Goal: Task Accomplishment & Management: Manage account settings

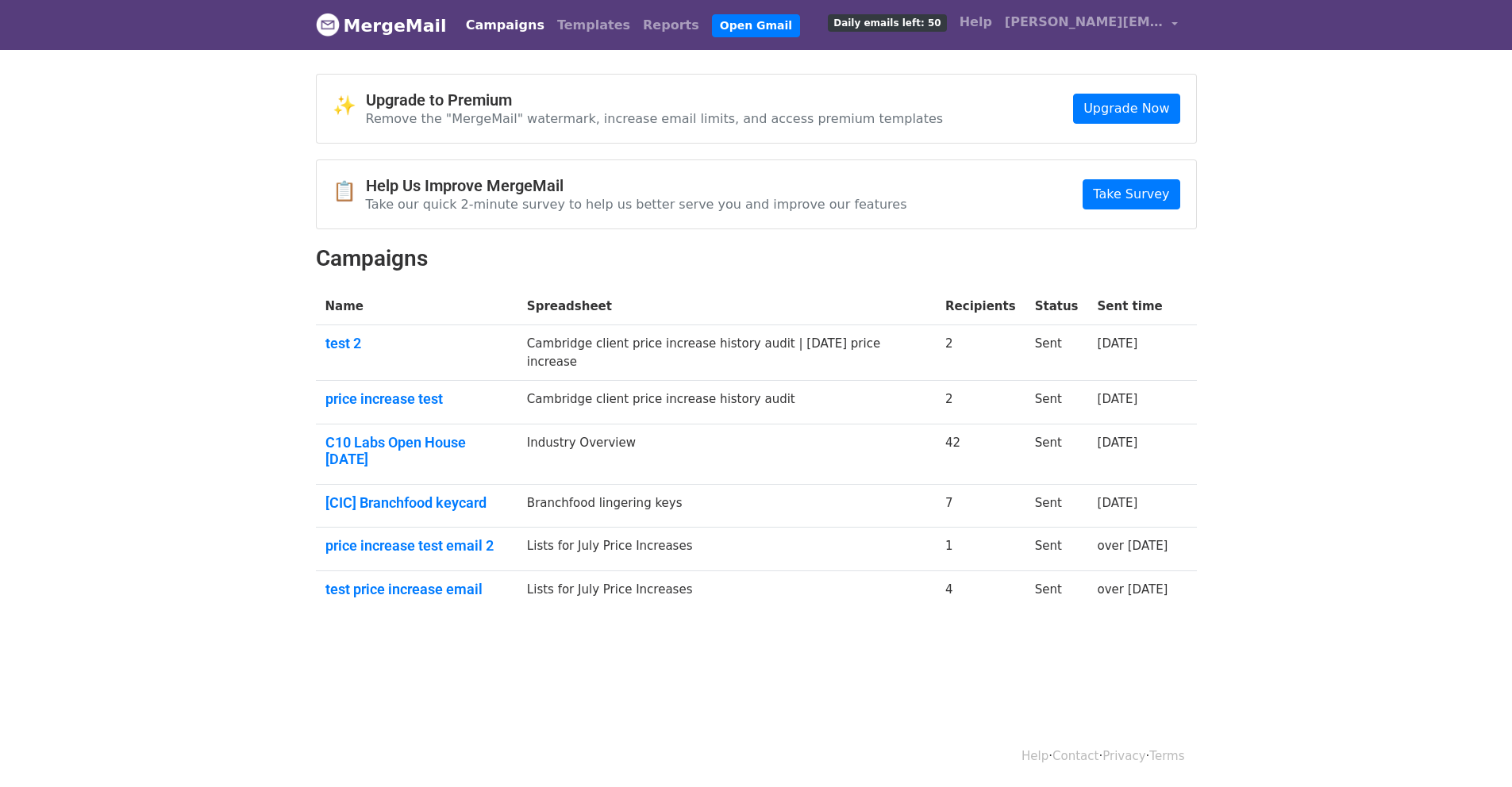
click at [212, 418] on body "MergeMail Campaigns Templates Reports Open Gmail Daily emails left: 50 Help con…" at bounding box center [756, 345] width 1512 height 690
click at [346, 346] on link "test 2" at bounding box center [416, 343] width 183 height 17
click at [366, 398] on link "price increase test" at bounding box center [416, 398] width 183 height 17
drag, startPoint x: 505, startPoint y: 187, endPoint x: 486, endPoint y: 134, distance: 56.3
click at [505, 187] on h4 "Help Us Improve MergeMail" at bounding box center [636, 185] width 542 height 19
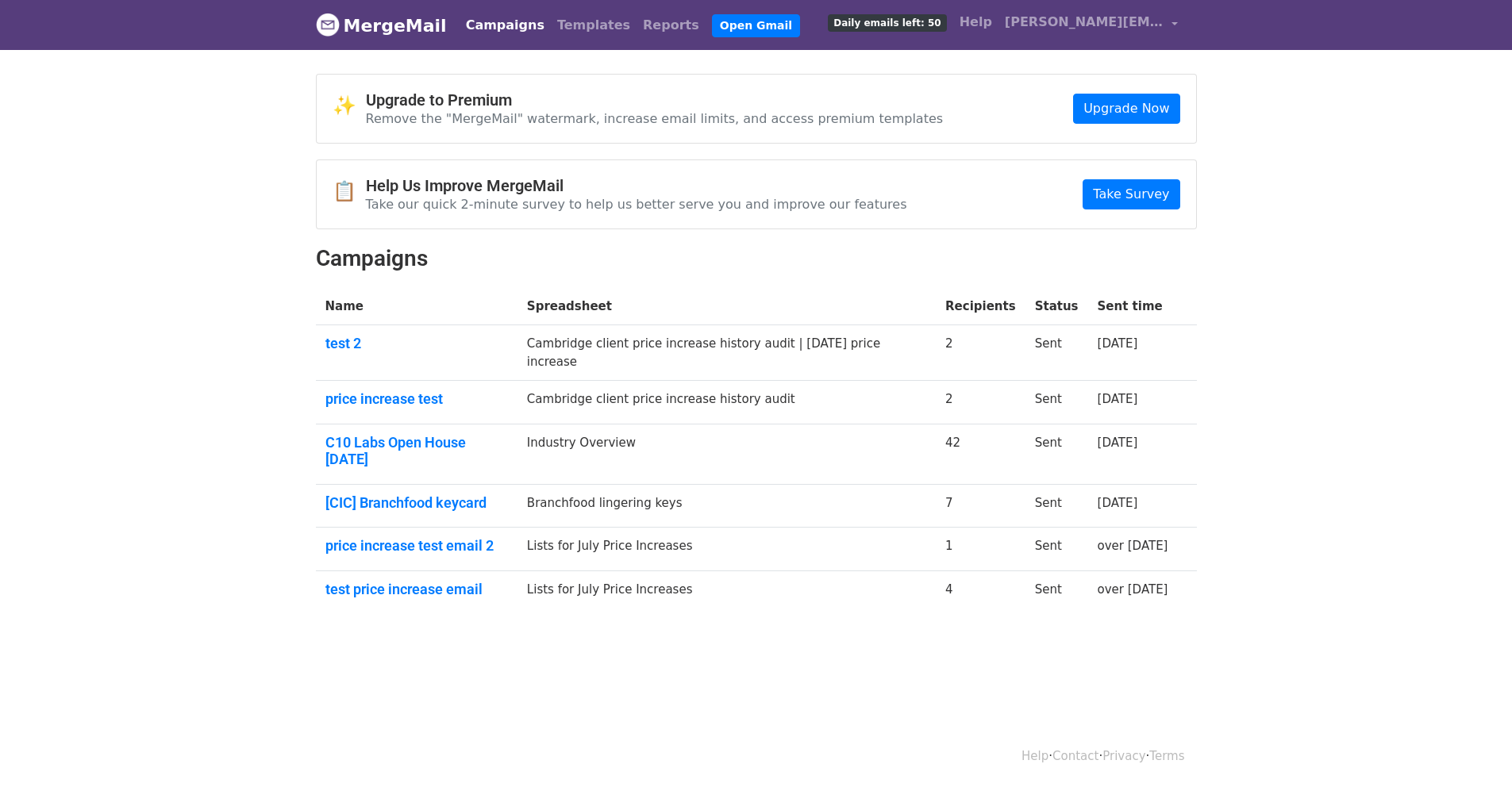
click at [478, 118] on p "Remove the "MergeMail" watermark, increase email limits, and access premium tem…" at bounding box center [654, 118] width 578 height 17
click at [365, 350] on link "test 2" at bounding box center [416, 343] width 183 height 17
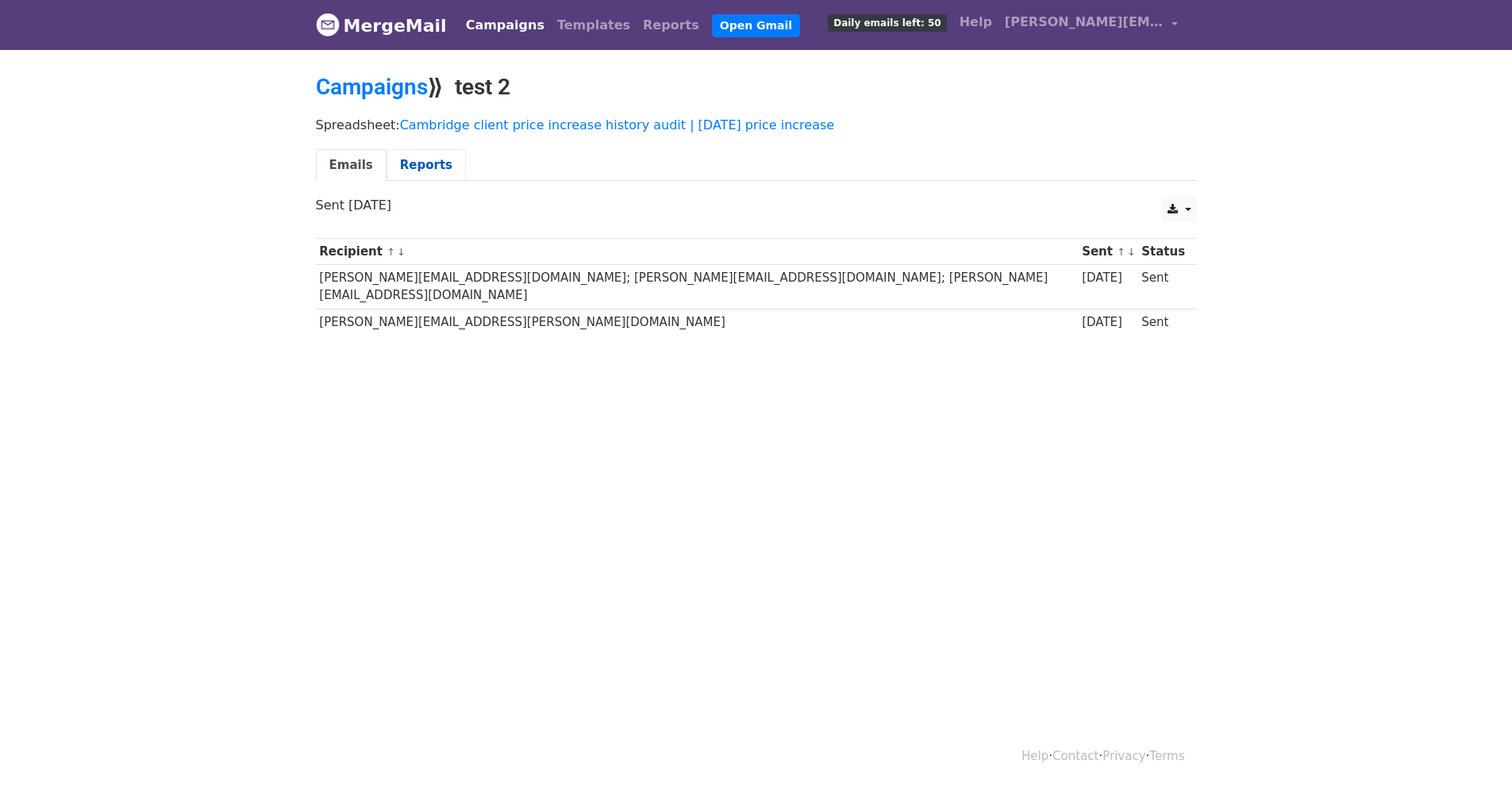
click at [433, 160] on link "Reports" at bounding box center [426, 165] width 79 height 32
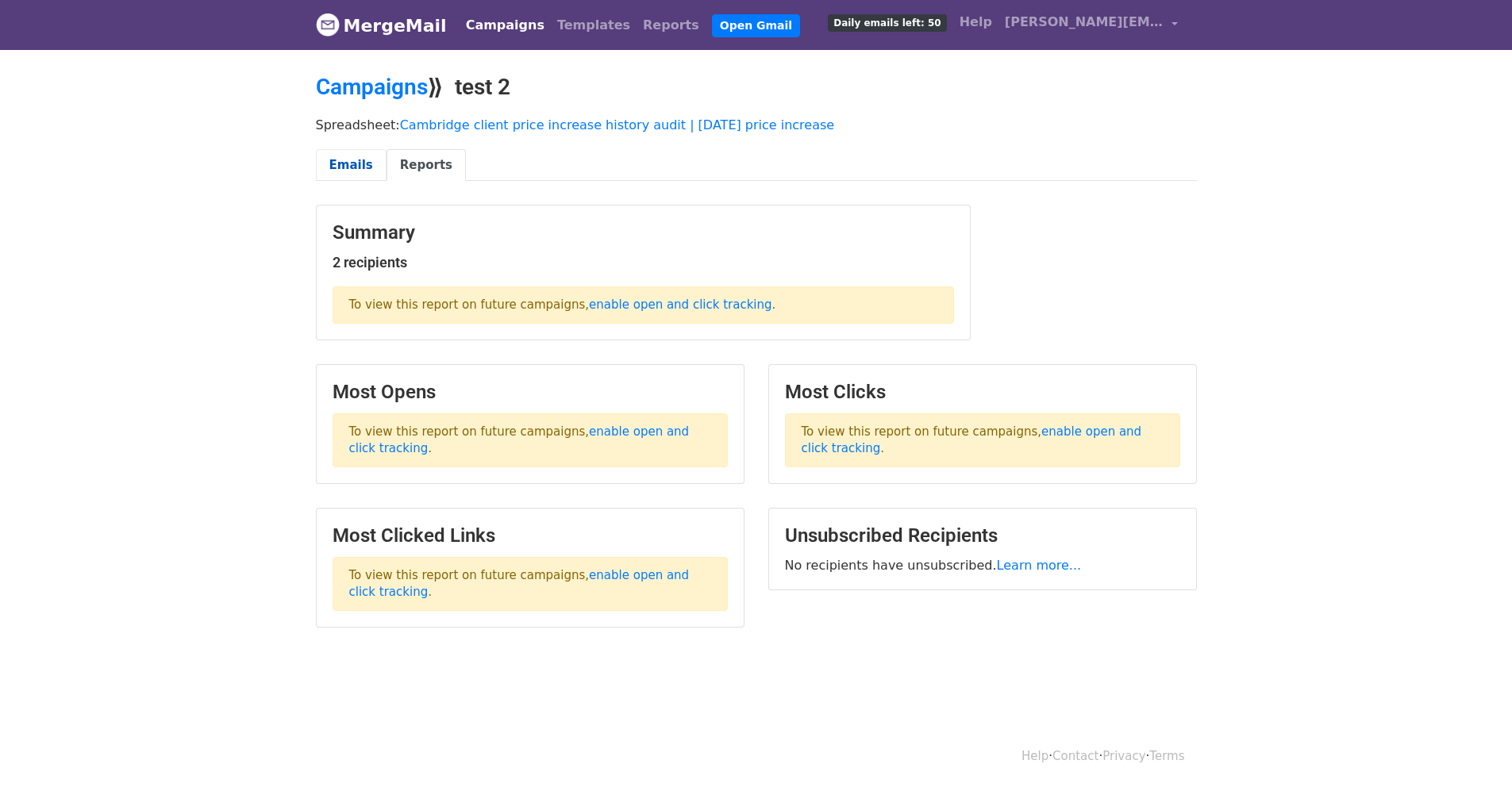
click at [362, 161] on link "Emails" at bounding box center [351, 165] width 70 height 32
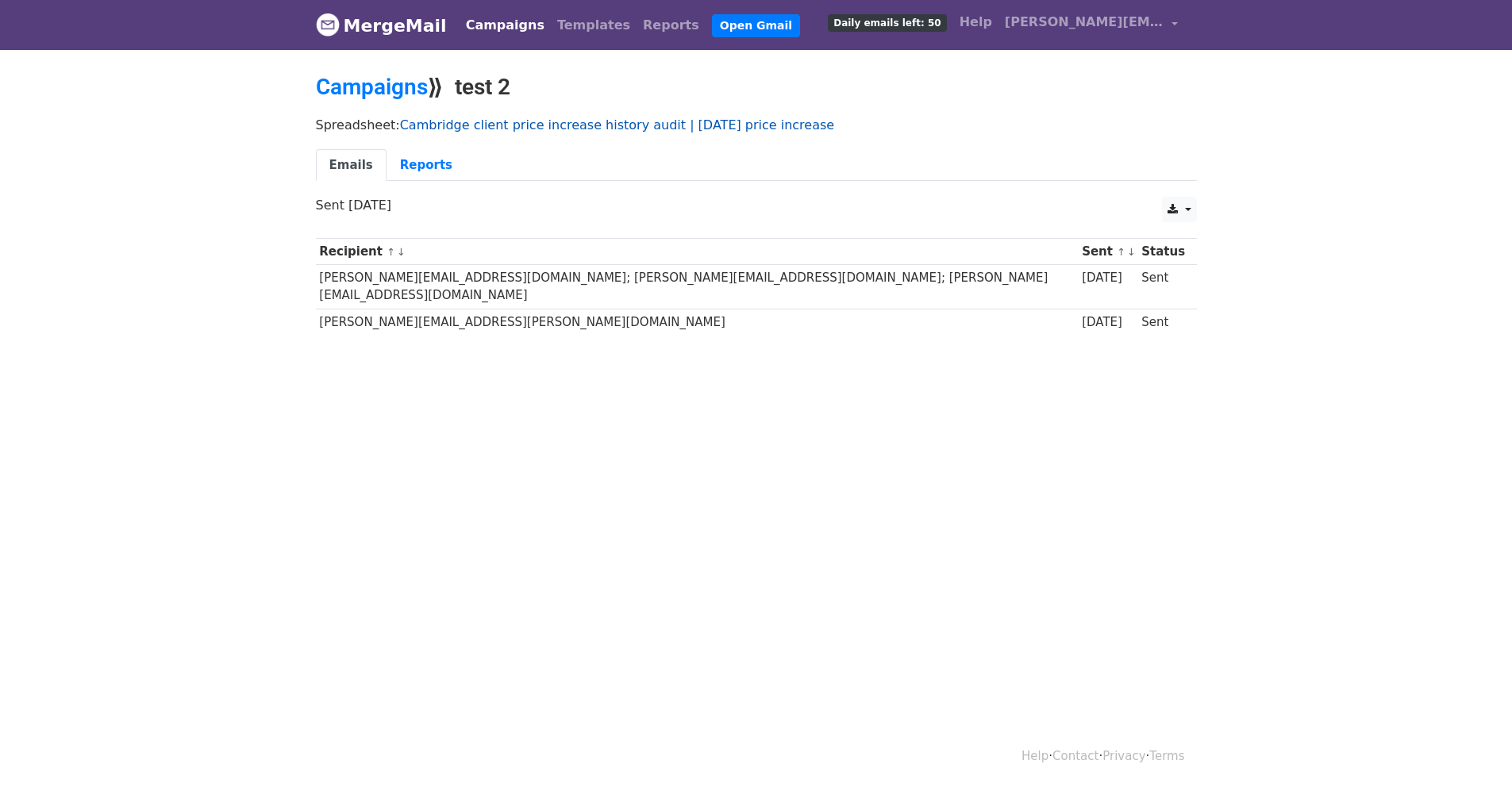
click at [604, 122] on link "Cambridge client price increase history audit | [DATE] price increase" at bounding box center [617, 125] width 434 height 15
click at [572, 20] on link "Templates" at bounding box center [594, 26] width 86 height 31
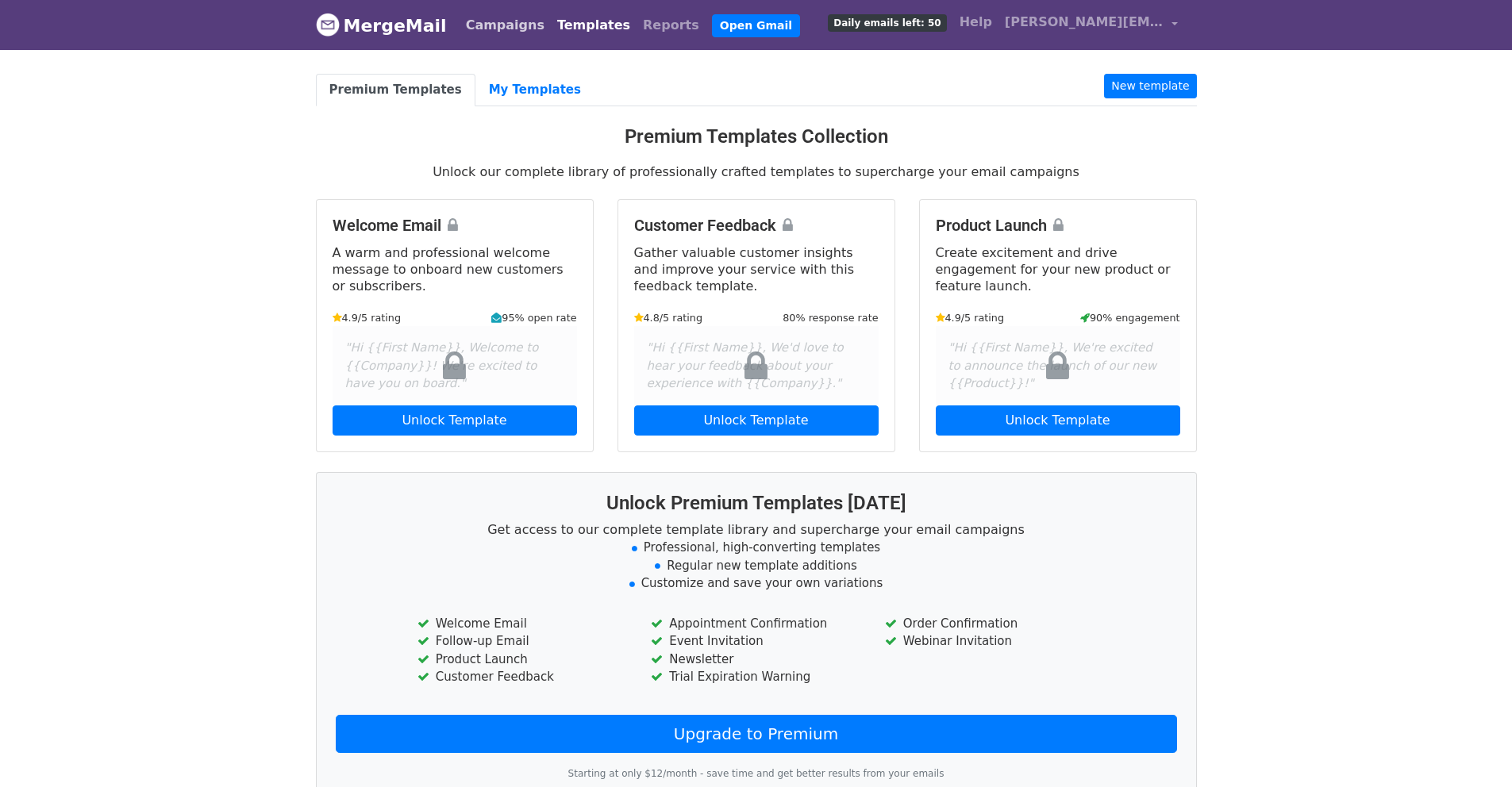
click at [476, 25] on link "Campaigns" at bounding box center [505, 26] width 91 height 31
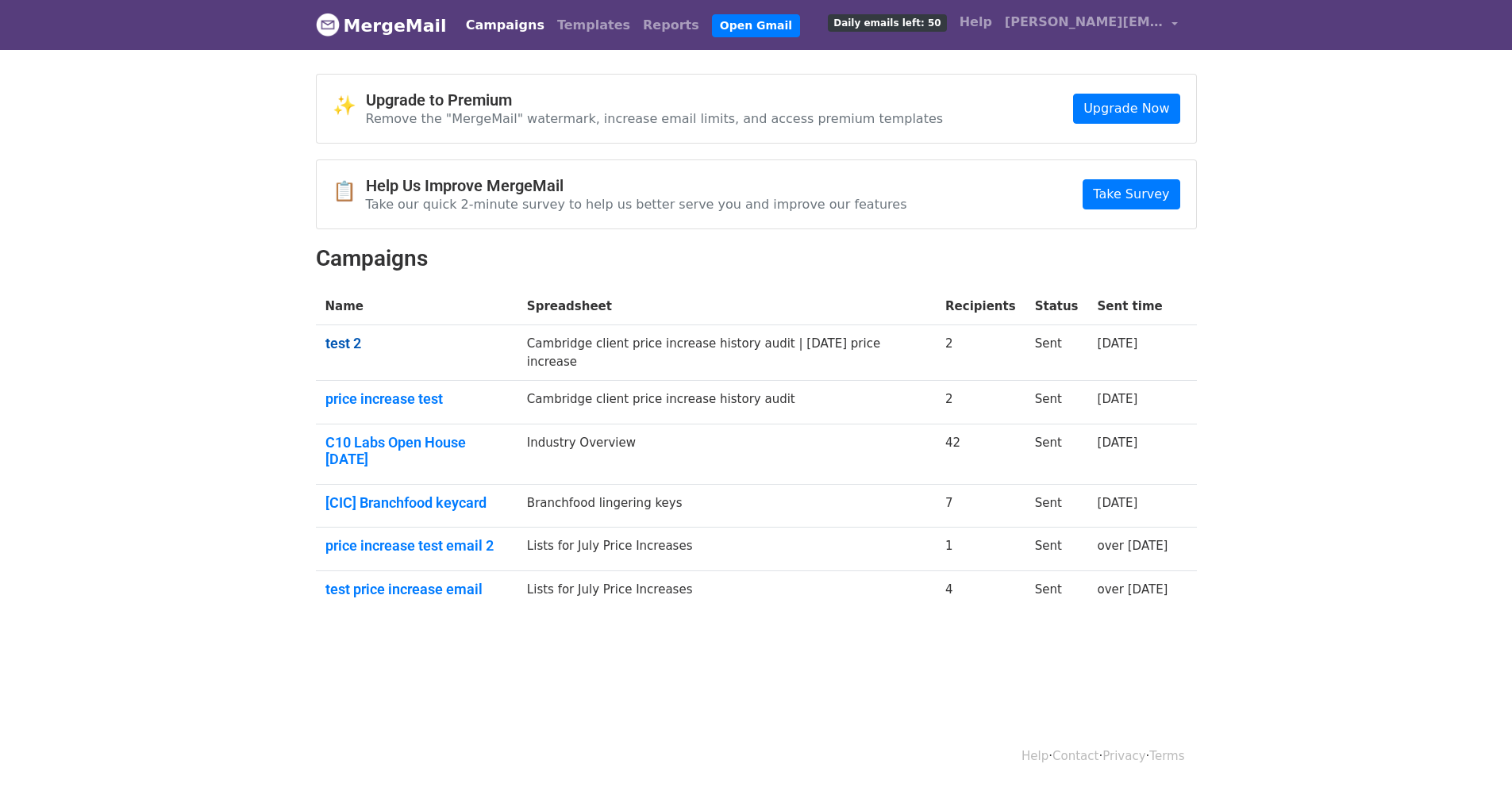
click at [357, 340] on link "test 2" at bounding box center [416, 343] width 183 height 17
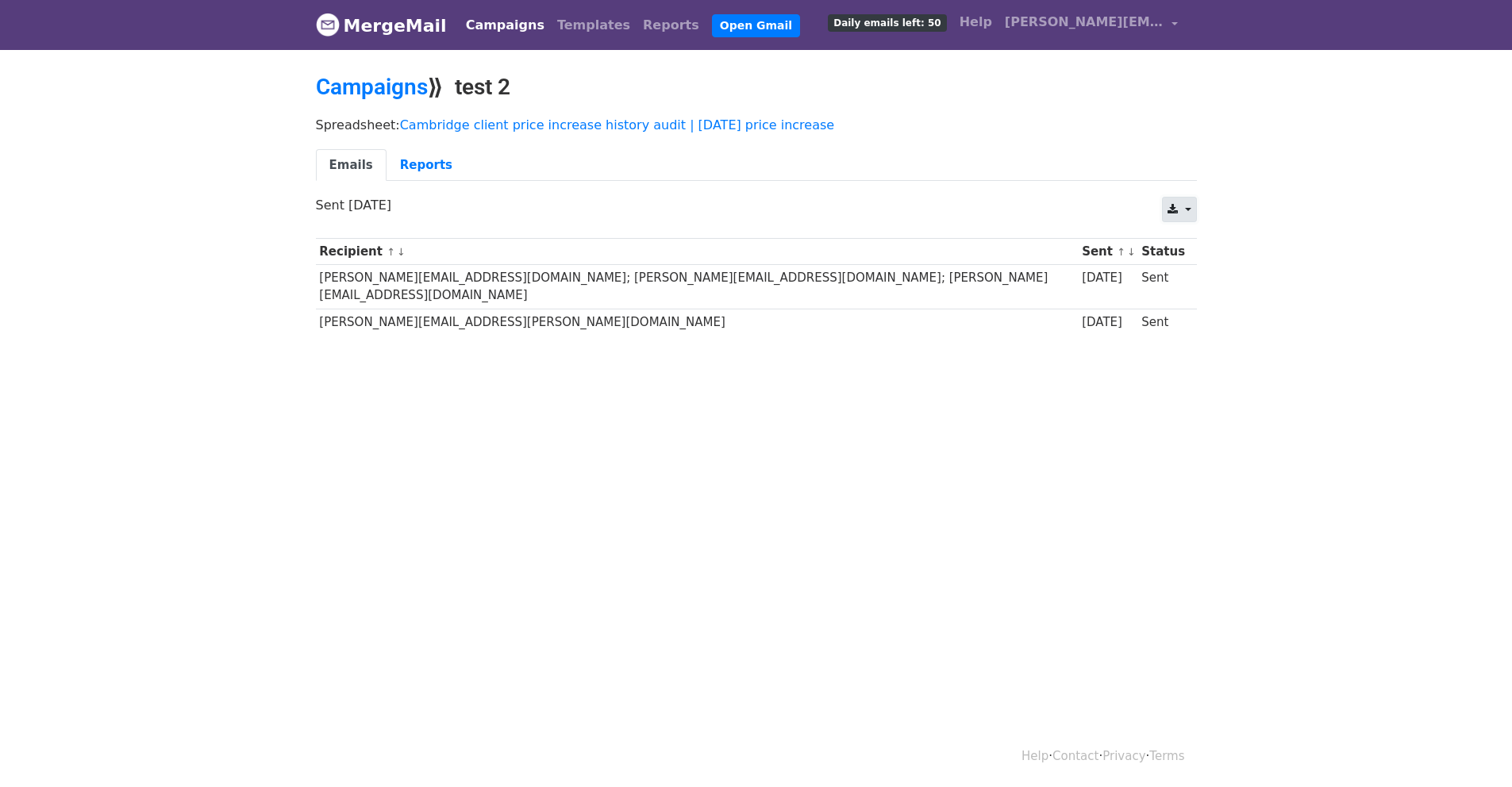
click at [1180, 207] on link at bounding box center [1179, 209] width 34 height 26
click at [414, 171] on link "Reports" at bounding box center [426, 165] width 79 height 32
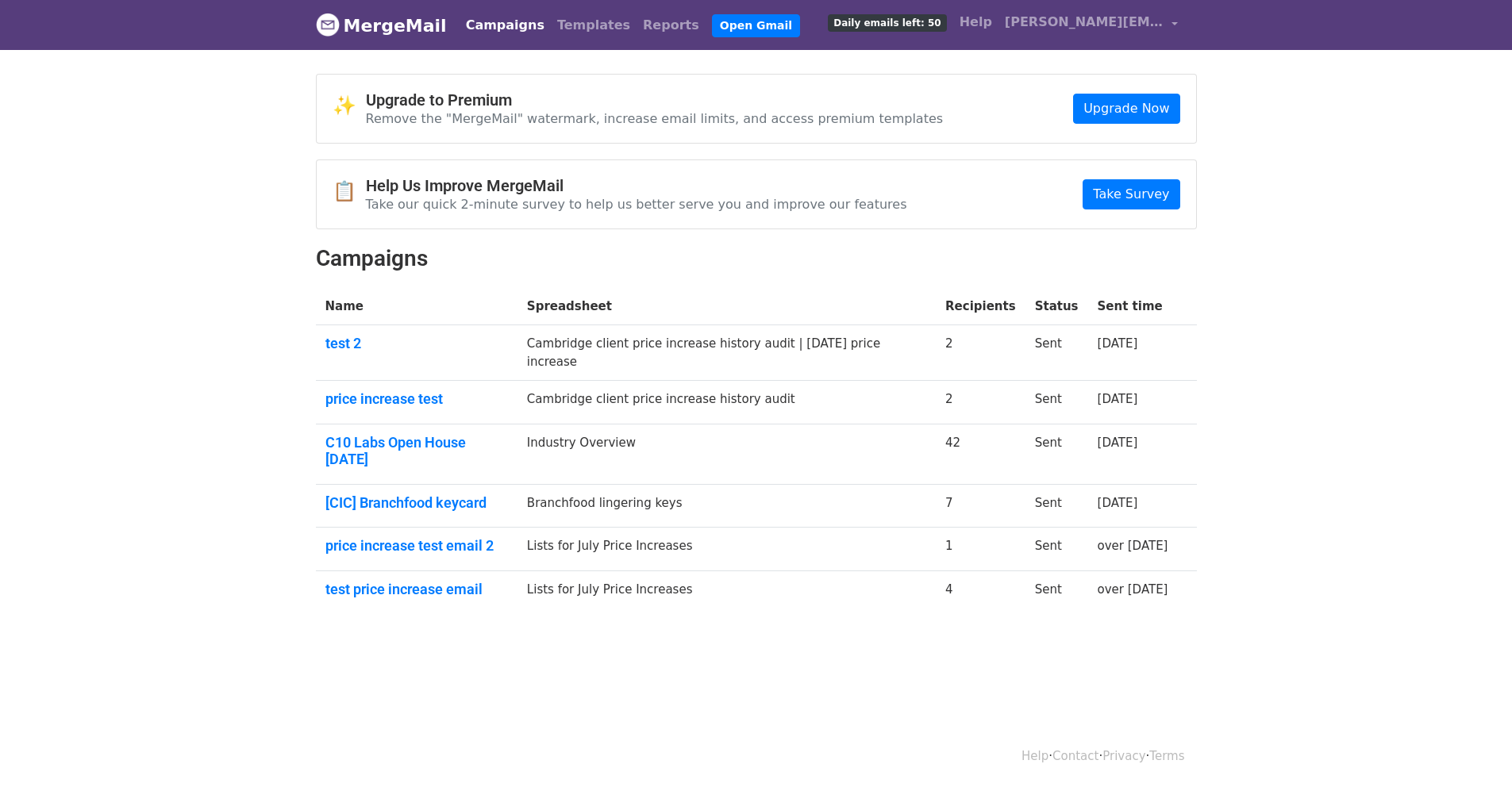
scroll to position [2, 0]
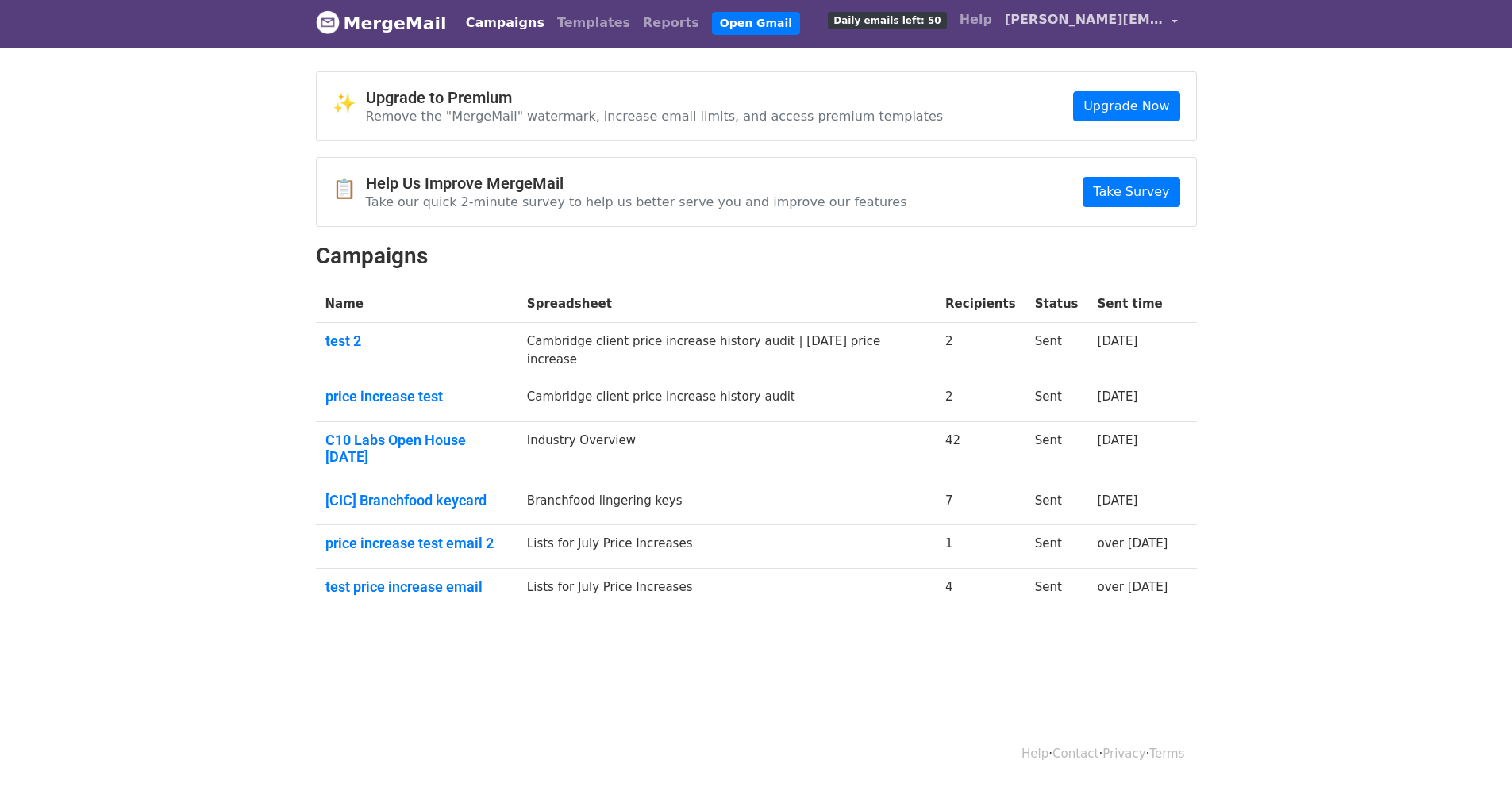
click at [1105, 17] on span "[PERSON_NAME][EMAIL_ADDRESS][DOMAIN_NAME]" at bounding box center [1084, 19] width 159 height 19
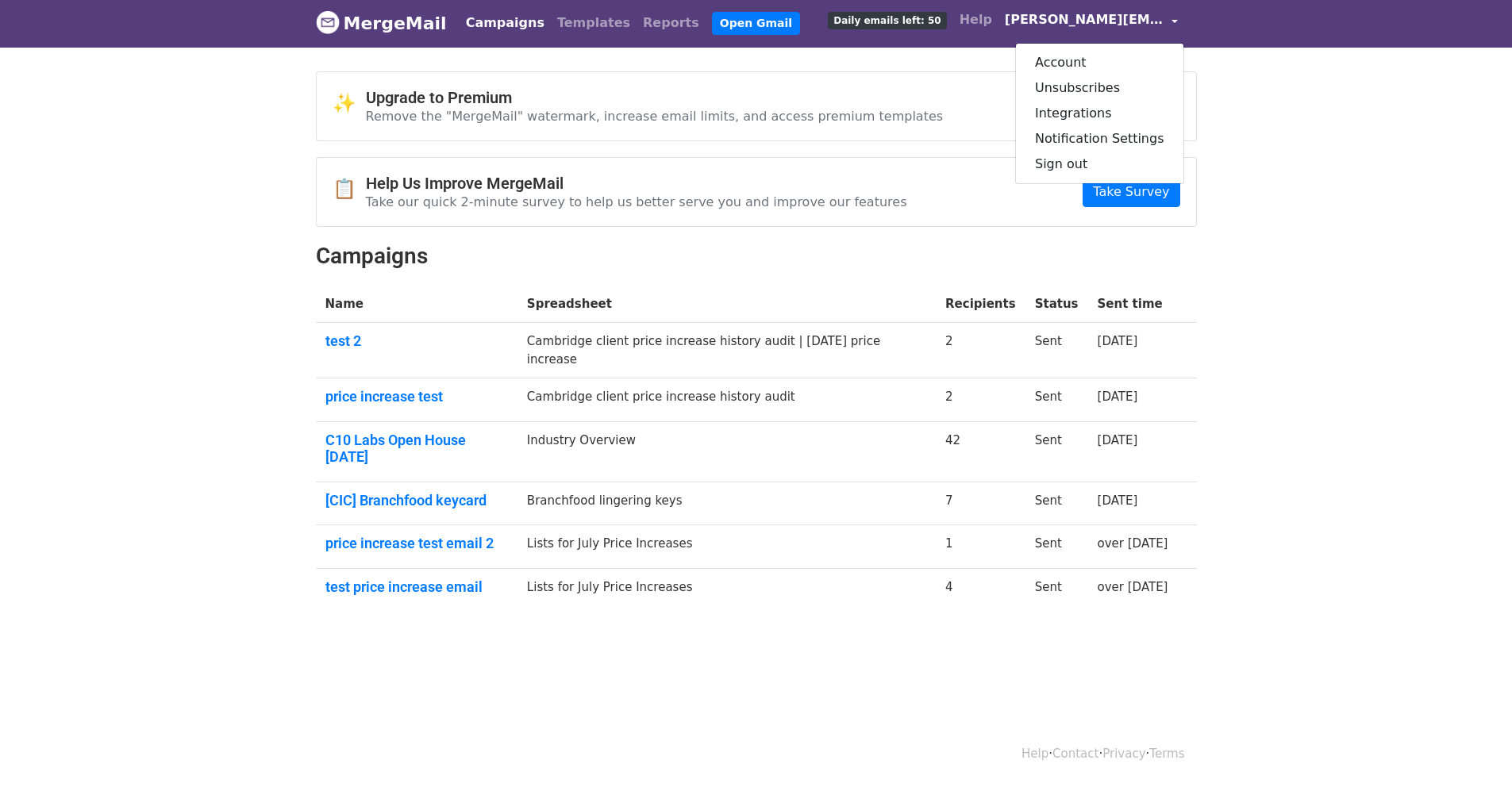
click at [1105, 17] on span "[PERSON_NAME][EMAIL_ADDRESS][DOMAIN_NAME]" at bounding box center [1084, 19] width 159 height 19
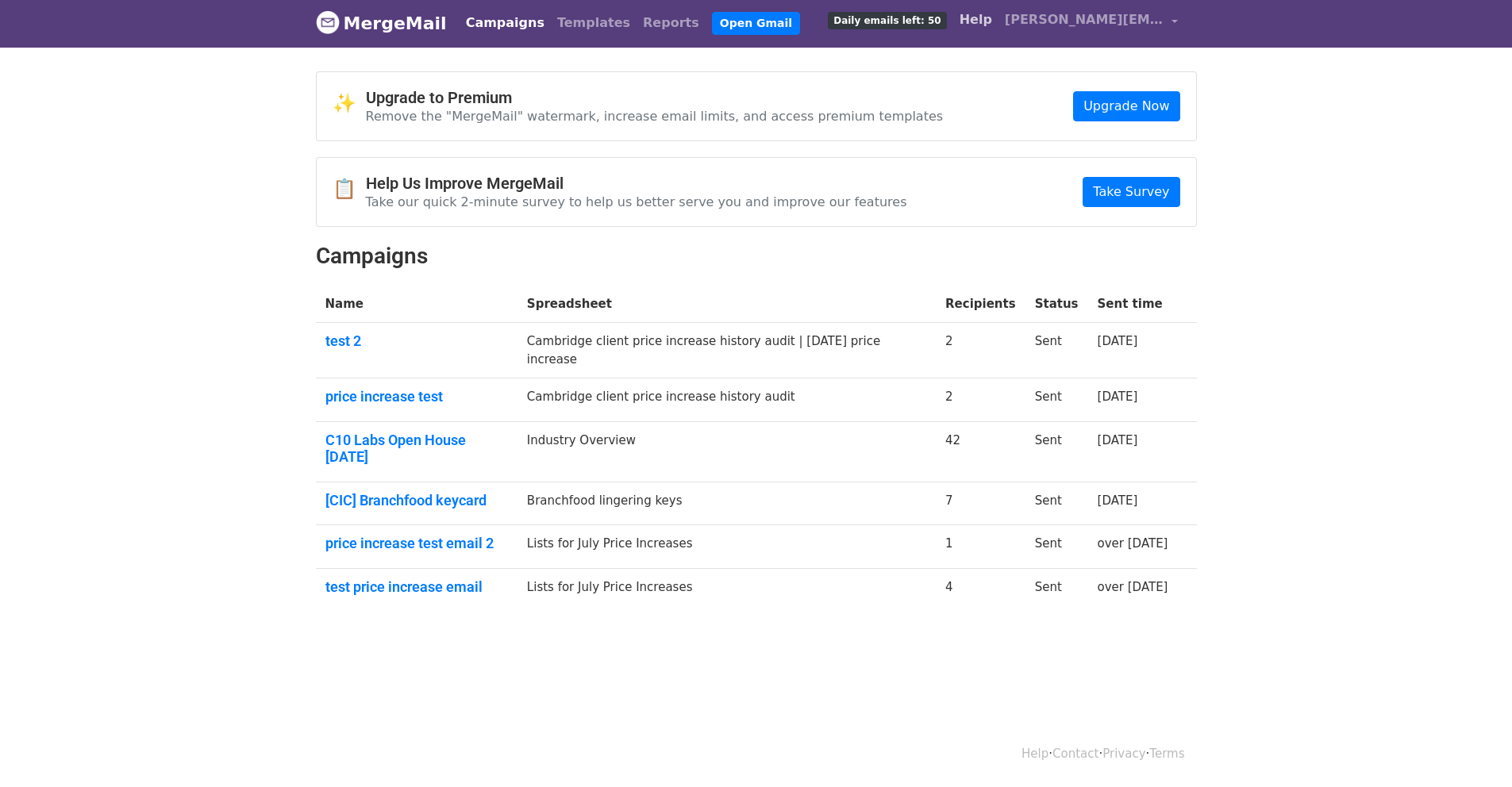
click at [998, 16] on link "Help" at bounding box center [976, 20] width 45 height 31
